Goal: Transaction & Acquisition: Purchase product/service

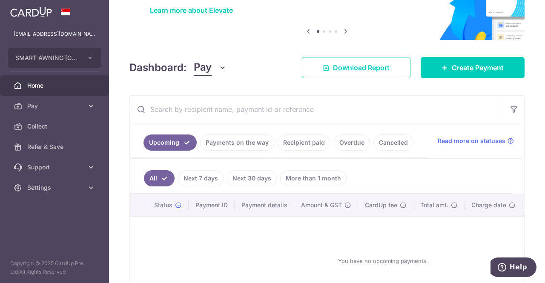
scroll to position [85, 0]
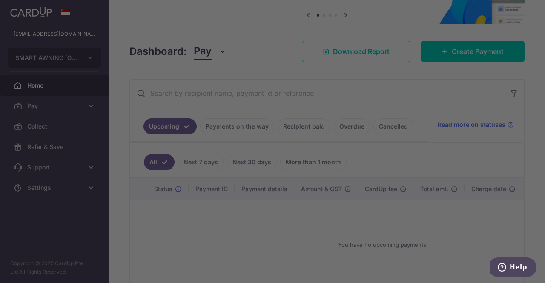
click at [446, 51] on body "admin@smart-awning.com SMART AWNING SINGAPORE PTE. LTD. Add new company SMART A…" at bounding box center [272, 141] width 545 height 283
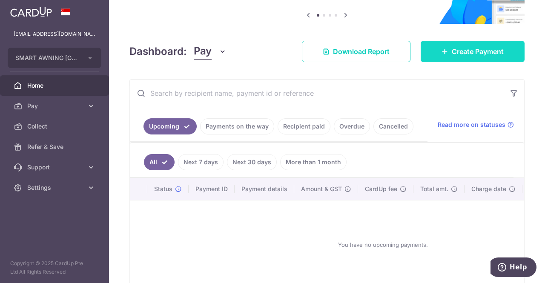
click at [452, 55] on span "Create Payment" at bounding box center [478, 51] width 52 height 10
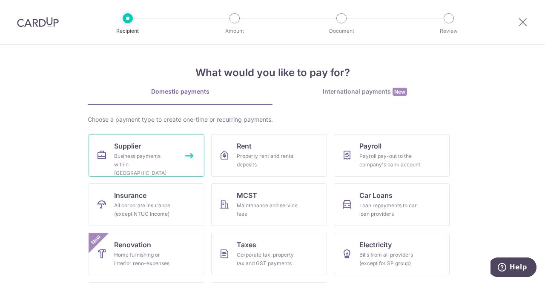
click at [158, 160] on div "Business payments within Singapore" at bounding box center [144, 165] width 61 height 26
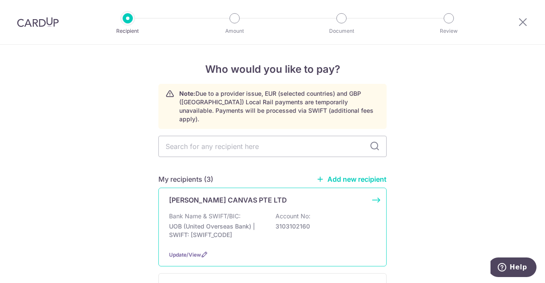
scroll to position [43, 0]
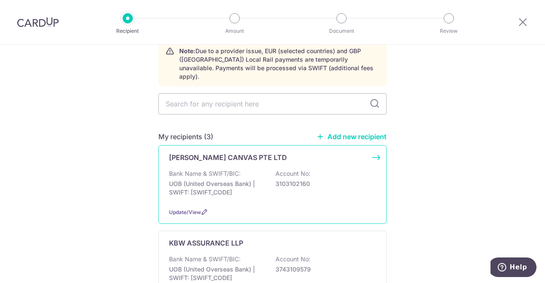
click at [231, 157] on div "HENG LEE CANVAS PTE LTD Bank Name & SWIFT/BIC: UOB (United Overseas Bank) | SWI…" at bounding box center [273, 184] width 228 height 79
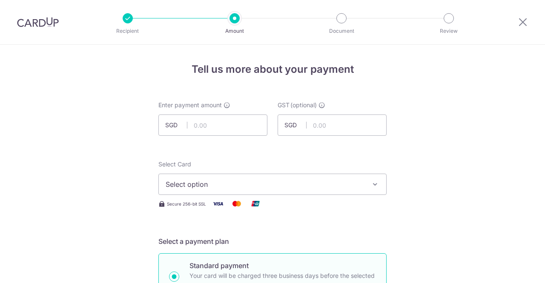
click at [225, 115] on input "text" at bounding box center [213, 125] width 109 height 21
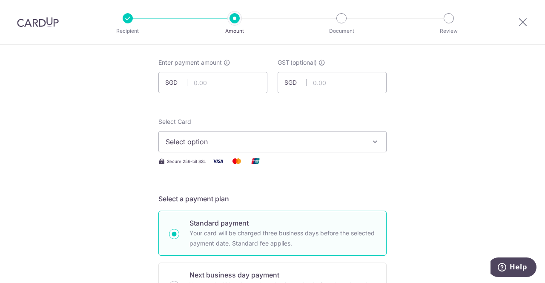
click at [197, 87] on input "text" at bounding box center [213, 82] width 109 height 21
paste input "8,525.82"
type input "8,525.82"
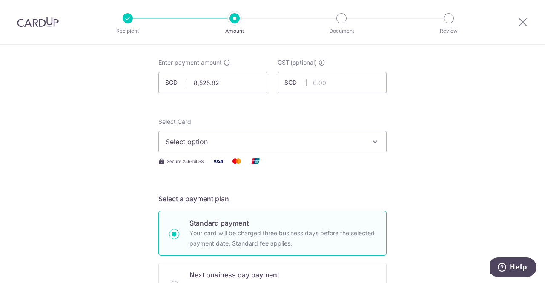
click at [345, 138] on span "Select option" at bounding box center [265, 142] width 199 height 10
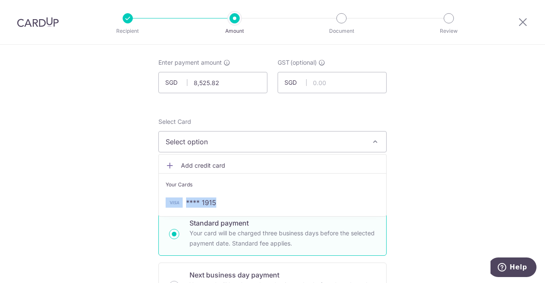
drag, startPoint x: 294, startPoint y: 187, endPoint x: 290, endPoint y: 202, distance: 15.6
click at [291, 200] on ul "Add credit card Your Cards **** 1915" at bounding box center [273, 185] width 228 height 63
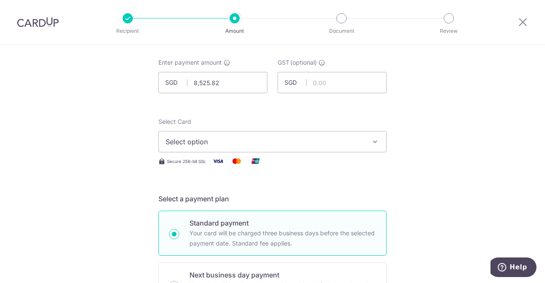
click at [279, 206] on div "Select a payment plan Standard payment Your card will be charged three business…" at bounding box center [273, 251] width 228 height 114
click at [278, 138] on span "Select option" at bounding box center [265, 142] width 199 height 10
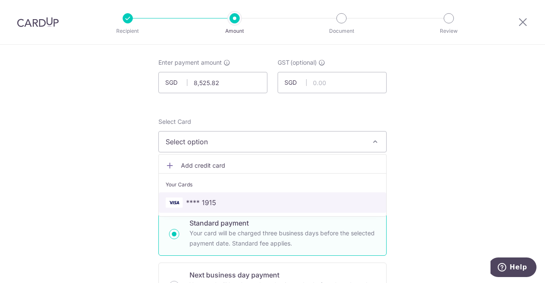
click at [233, 199] on span "**** 1915" at bounding box center [273, 203] width 214 height 10
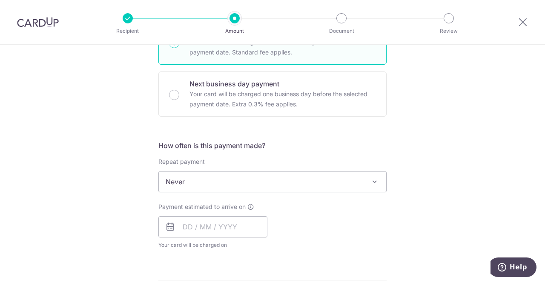
scroll to position [256, 0]
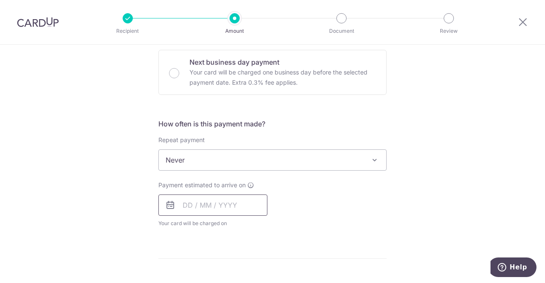
click at [206, 208] on input "text" at bounding box center [213, 205] width 109 height 21
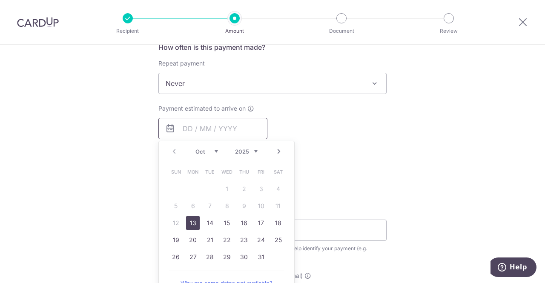
scroll to position [341, 0]
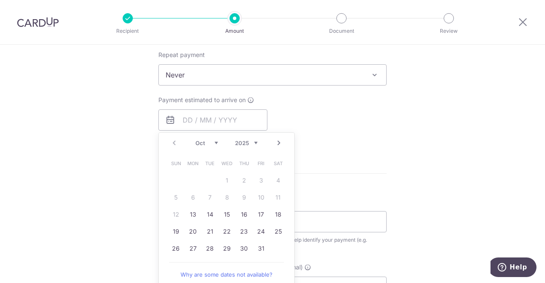
click at [323, 176] on form "Enter payment amount SGD 8,525.82 8525.82 GST (optional) SGD Select Card **** 1…" at bounding box center [273, 126] width 228 height 732
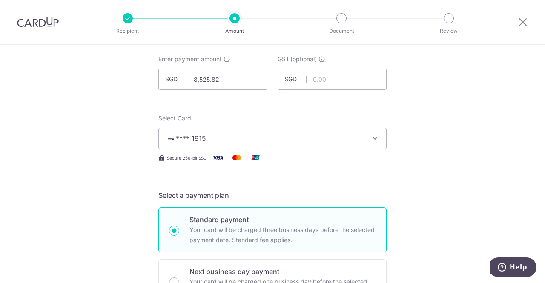
scroll to position [0, 0]
